Goal: Use online tool/utility

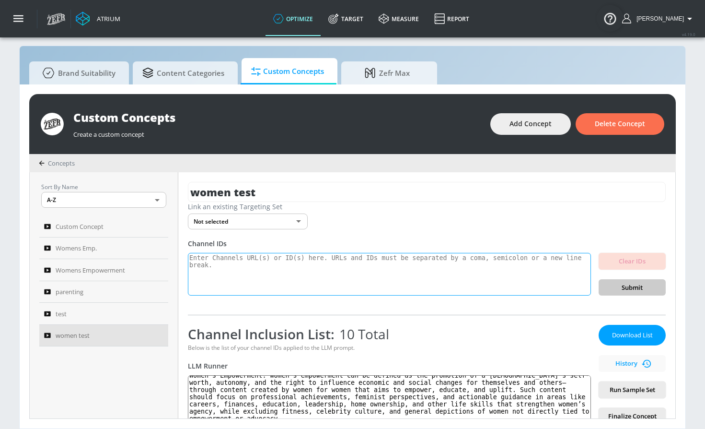
click at [275, 270] on textarea at bounding box center [389, 274] width 403 height 43
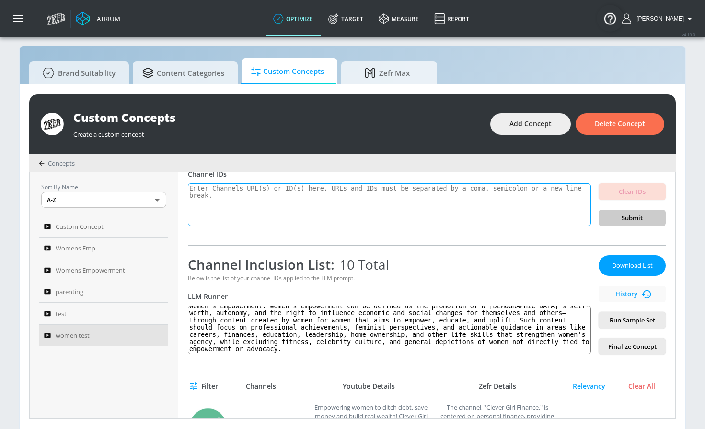
scroll to position [78, 0]
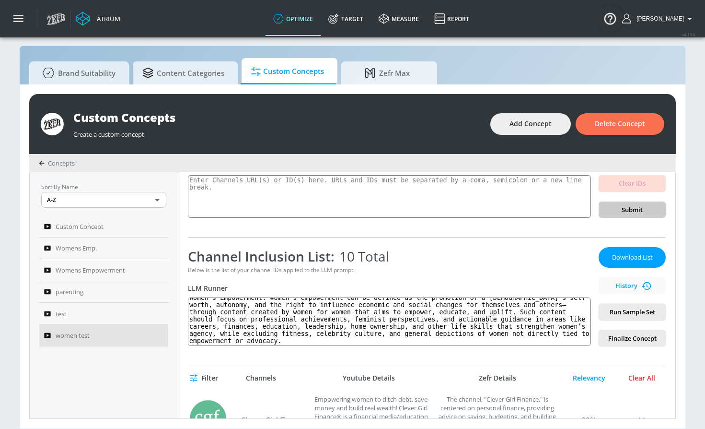
click at [634, 376] on div "Clear All" at bounding box center [642, 378] width 48 height 9
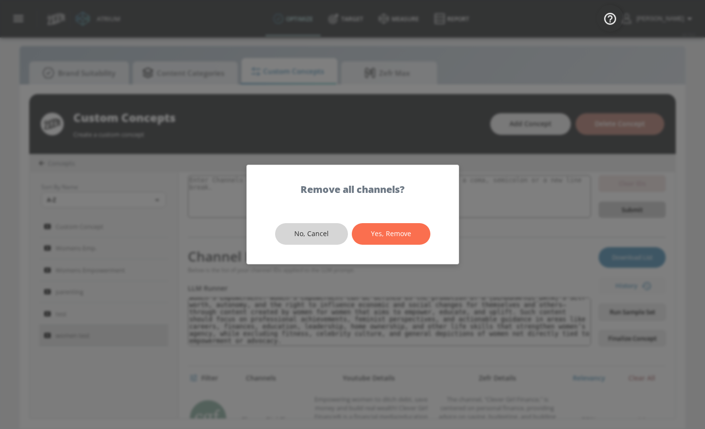
click at [321, 234] on span "No, Cancel" at bounding box center [311, 234] width 35 height 12
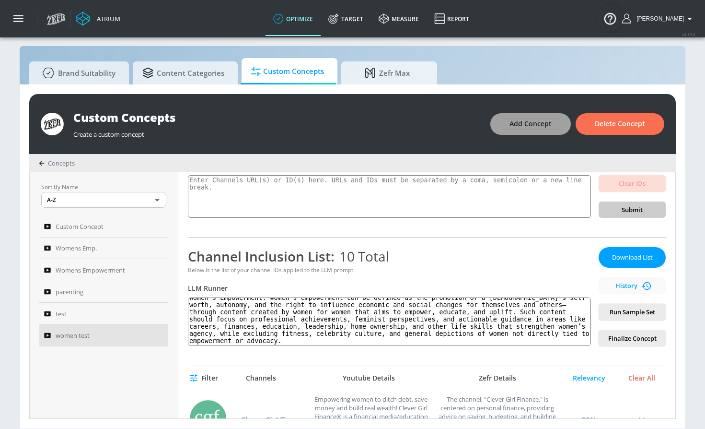
click at [544, 126] on span "Add Concept" at bounding box center [531, 124] width 42 height 12
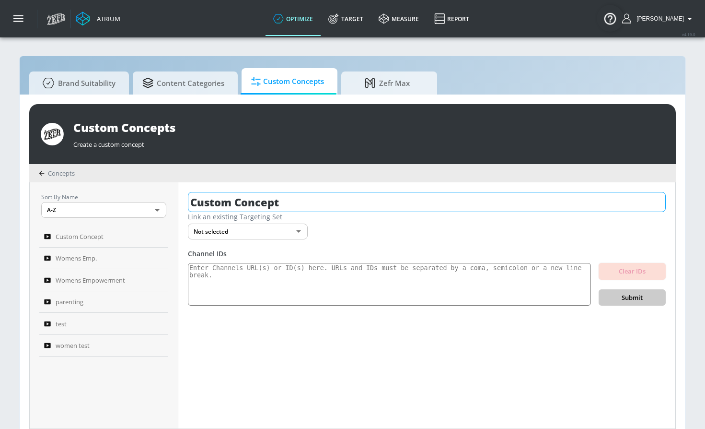
click at [240, 208] on input "Custom Concept" at bounding box center [427, 202] width 478 height 20
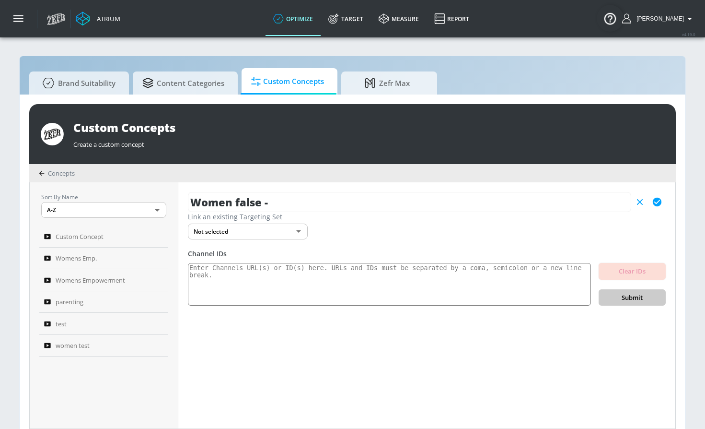
type input "Women false -"
click at [654, 203] on icon "button" at bounding box center [657, 202] width 9 height 9
click at [383, 289] on textarea at bounding box center [389, 284] width 403 height 43
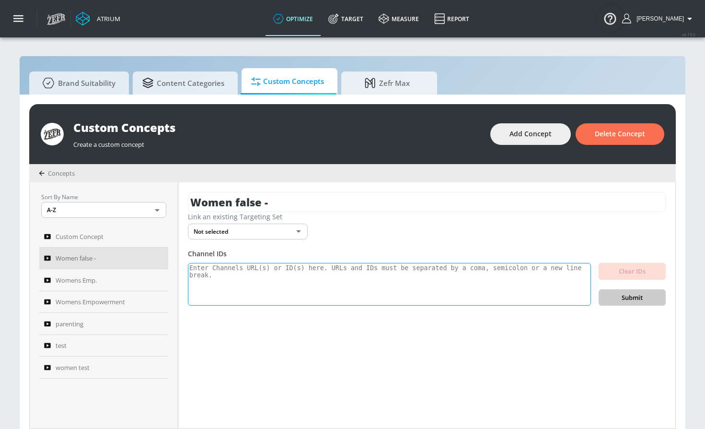
click at [258, 281] on textarea at bounding box center [389, 284] width 403 height 43
paste textarea "UCIlGt1YfwNOcPP1XztHbCWA UCuMnpW2fy9kHmp6-ytx0w8Q UCAK-PetZvaaOm20mJS0pQrQ UCGr…"
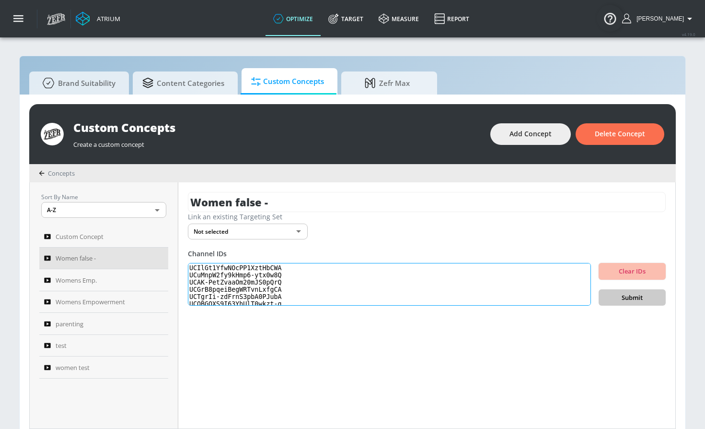
scroll to position [18, 0]
type textarea "UCIlGt1YfwNOcPP1XztHbCWA UCuMnpW2fy9kHmp6-ytx0w8Q UCAK-PetZvaaOm20mJS0pQrQ UCGr…"
click at [613, 296] on span "Submit" at bounding box center [633, 297] width 52 height 11
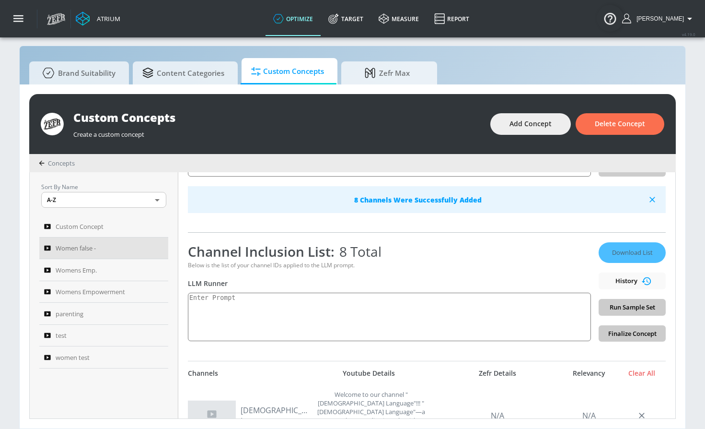
scroll to position [120, 0]
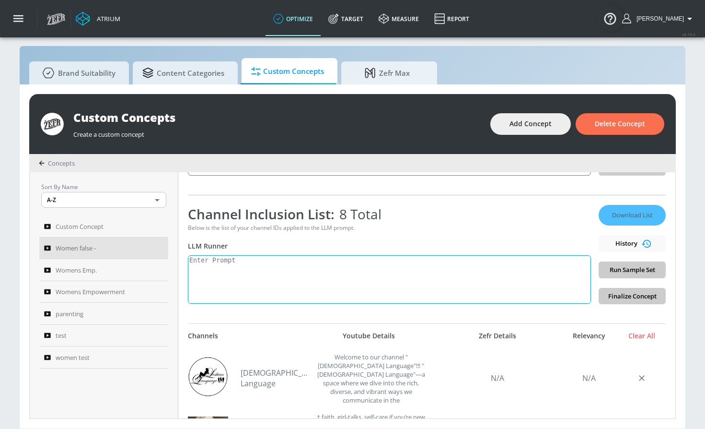
click at [235, 280] on textarea at bounding box center [389, 279] width 403 height 48
paste textarea "Women’s empowerment can be defined as the promotion of a [DEMOGRAPHIC_DATA]’s s…"
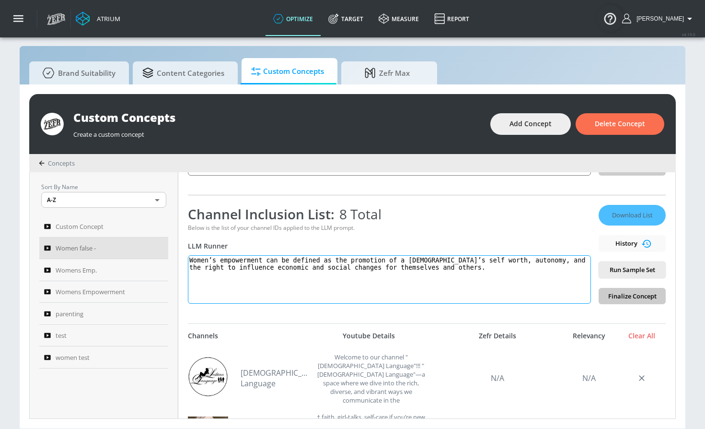
click at [195, 263] on textarea "Women’s empowerment can be defined as the promotion of a [DEMOGRAPHIC_DATA]’s s…" at bounding box center [389, 279] width 403 height 48
drag, startPoint x: 261, startPoint y: 261, endPoint x: 190, endPoint y: 260, distance: 71.0
click at [190, 260] on textarea "Women’s empowerment can be defined as the promotion of a [DEMOGRAPHIC_DATA]’s s…" at bounding box center [389, 279] width 403 height 48
click at [261, 262] on textarea "Women’s empowerment can be defined as the promotion of a [DEMOGRAPHIC_DATA]’s s…" at bounding box center [389, 279] width 403 height 48
paste textarea "Women’s empowerment"
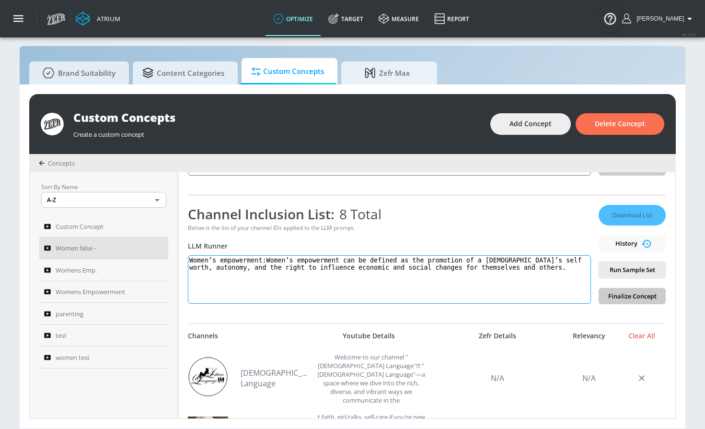
click at [268, 261] on textarea "Women’s empowerment:Women’s empowerment can be defined as the promotion of a [D…" at bounding box center [389, 279] width 403 height 48
type textarea "Women’s empowerment: Women’s empowerment can be defined as the promotion of a […"
click at [624, 266] on span "Run Sample Set" at bounding box center [633, 269] width 52 height 11
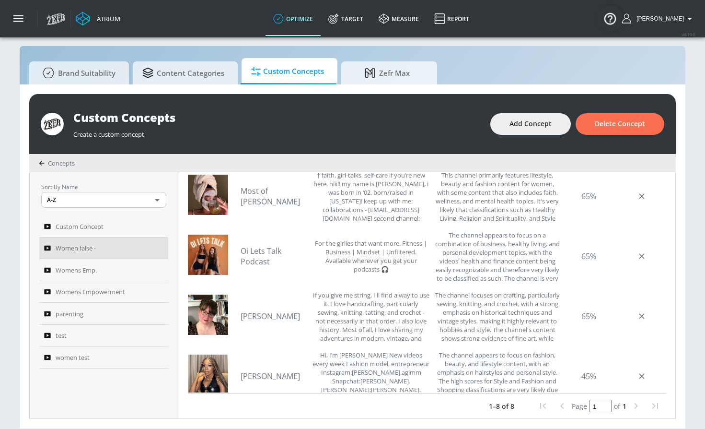
scroll to position [243, 0]
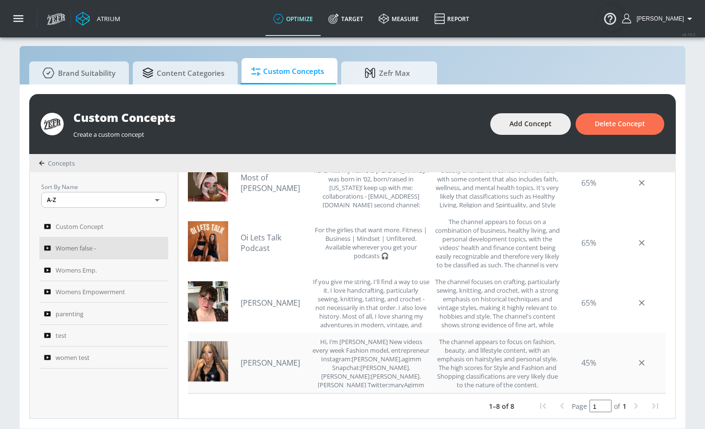
click at [260, 362] on link "[PERSON_NAME]" at bounding box center [274, 362] width 67 height 11
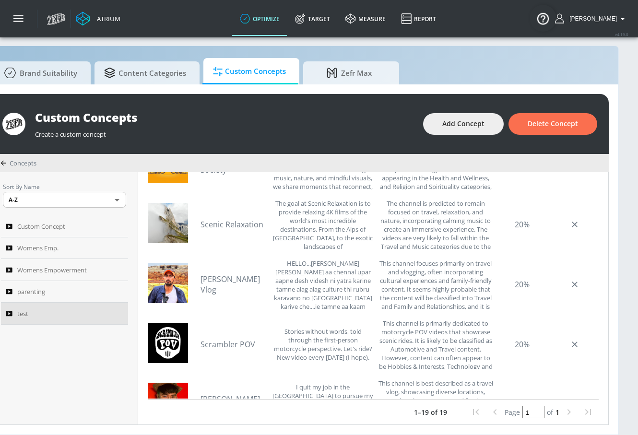
scroll to position [239, 0]
